Goal: Transaction & Acquisition: Download file/media

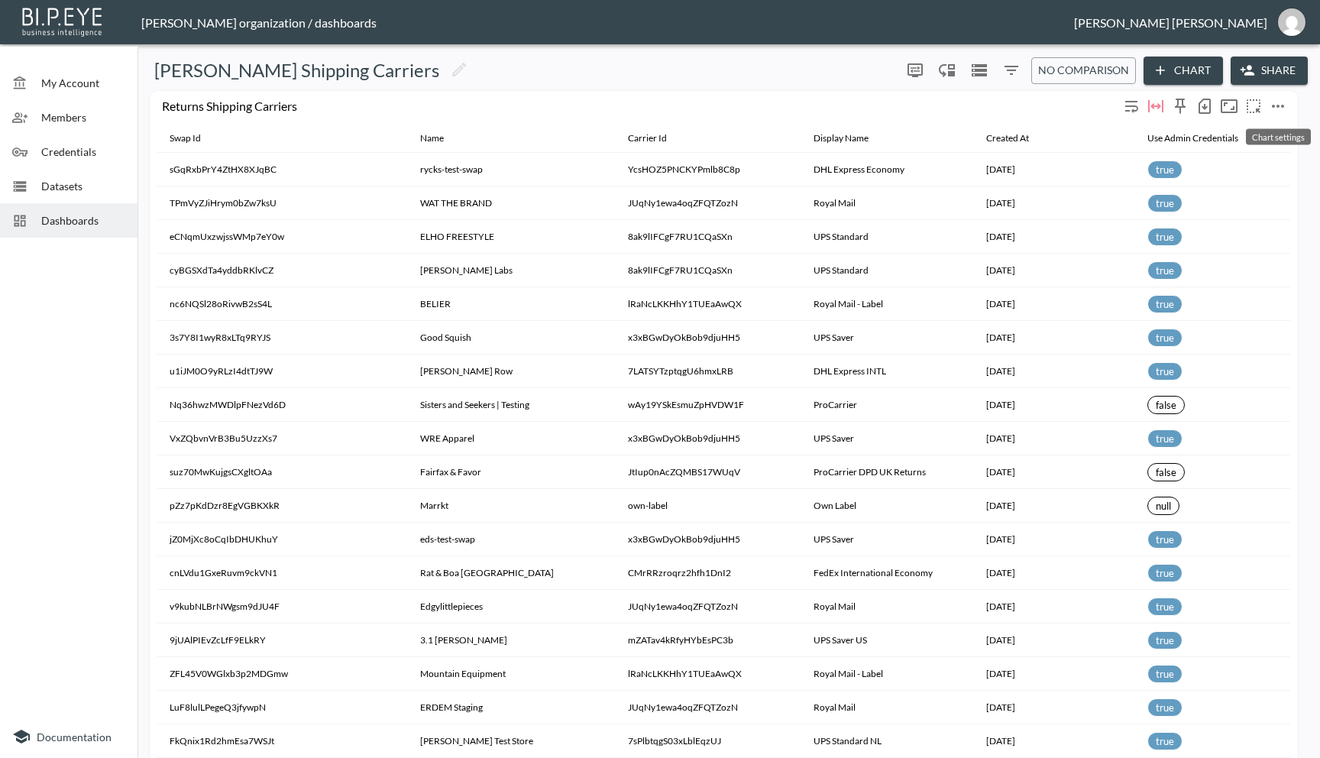
click at [1280, 105] on icon "more" at bounding box center [1278, 106] width 18 height 18
click at [1210, 245] on li "Go To Dataset" at bounding box center [1243, 241] width 119 height 27
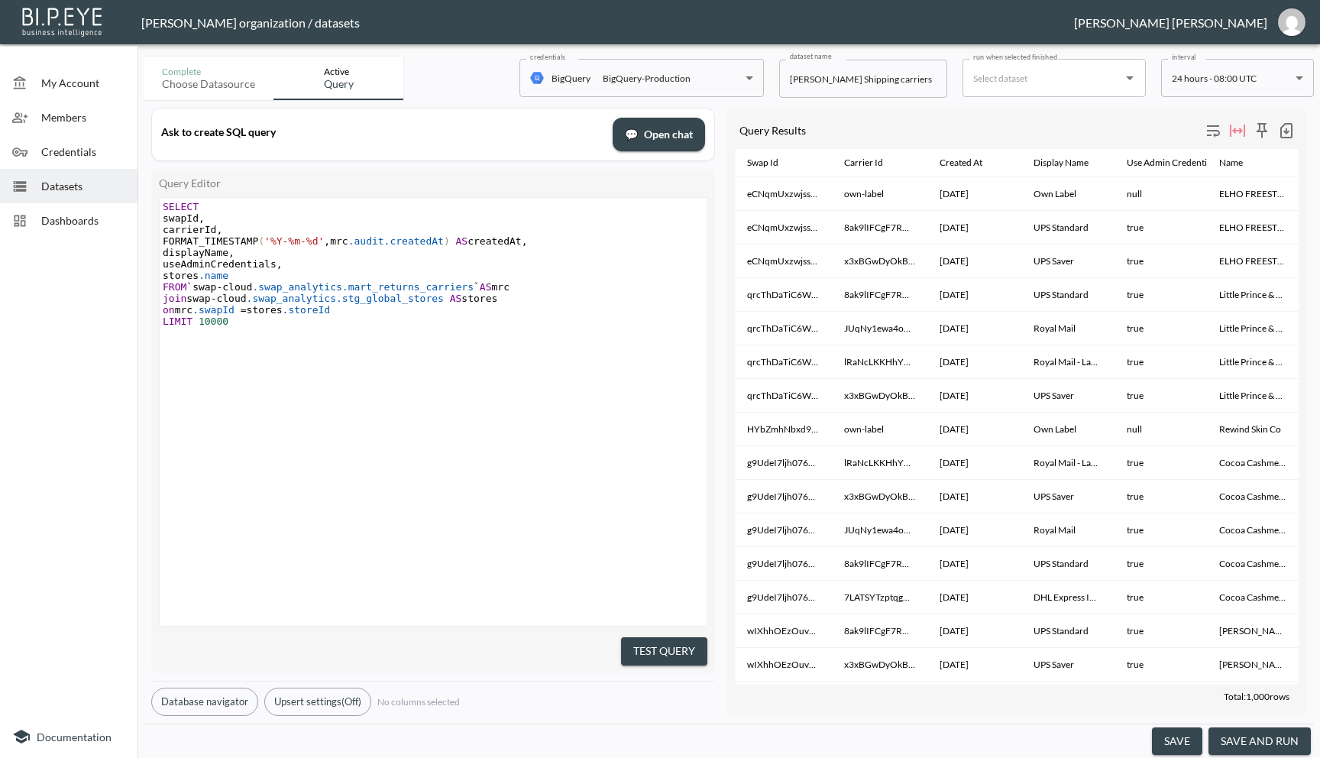
click at [1289, 128] on icon "button" at bounding box center [1286, 130] width 18 height 18
click at [1222, 167] on li "Download CSV ( 1,000 Rows )" at bounding box center [1199, 162] width 196 height 27
